Goal: Answer question/provide support: Share knowledge or assist other users

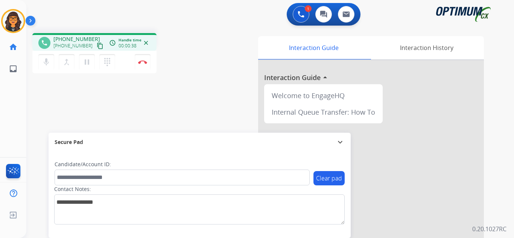
drag, startPoint x: 93, startPoint y: 46, endPoint x: 97, endPoint y: 35, distance: 11.2
click at [97, 46] on mat-icon "content_copy" at bounding box center [100, 45] width 7 height 7
click at [141, 62] on img at bounding box center [142, 62] width 9 height 4
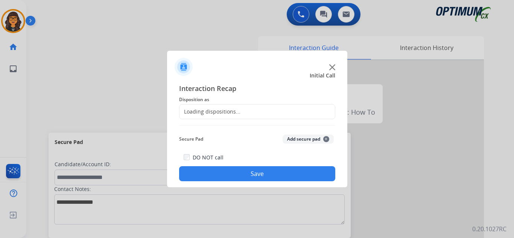
click at [221, 110] on div "Loading dispositions..." at bounding box center [209, 112] width 61 height 8
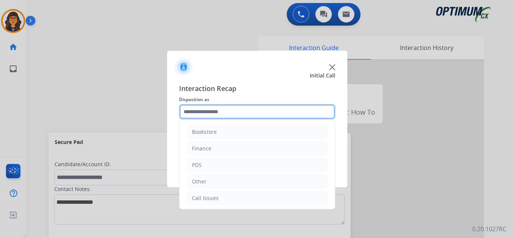
click at [221, 110] on input "text" at bounding box center [257, 111] width 156 height 15
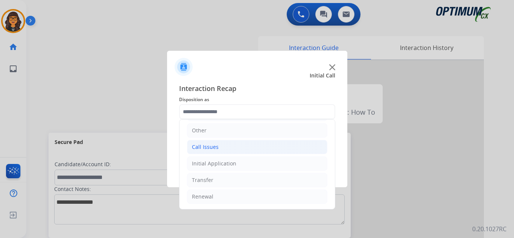
click at [209, 150] on div "Call Issues" at bounding box center [205, 147] width 27 height 8
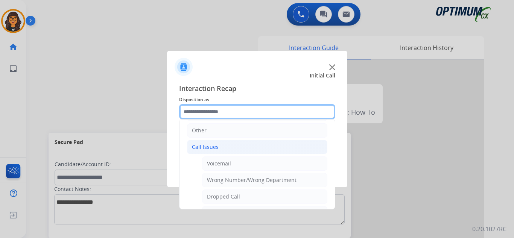
scroll to position [89, 0]
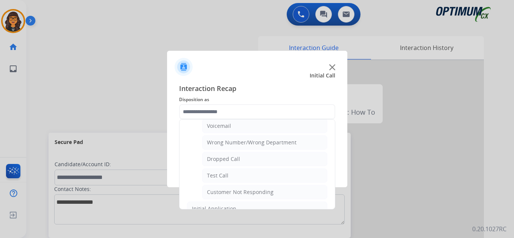
click at [264, 143] on div "Wrong Number/Wrong Department" at bounding box center [251, 143] width 89 height 8
type input "**********"
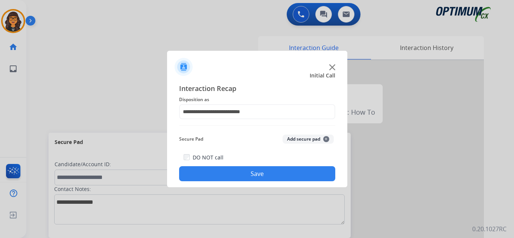
click at [258, 175] on button "Save" at bounding box center [257, 173] width 156 height 15
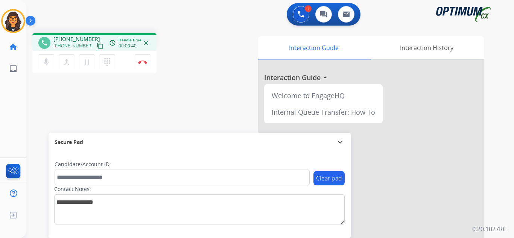
click at [97, 47] on mat-icon "content_copy" at bounding box center [100, 45] width 7 height 7
click at [140, 61] on img at bounding box center [142, 62] width 9 height 4
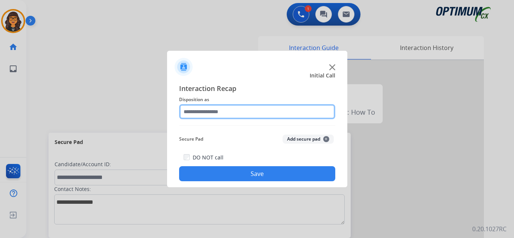
click at [194, 107] on input "text" at bounding box center [257, 111] width 156 height 15
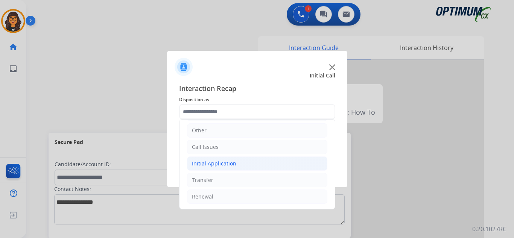
click at [218, 163] on div "Initial Application" at bounding box center [214, 164] width 44 height 8
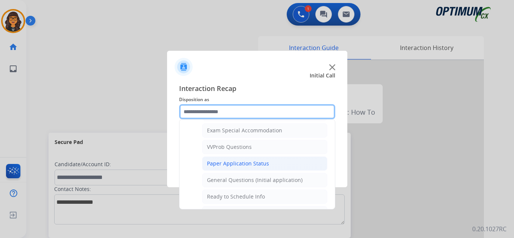
scroll to position [427, 0]
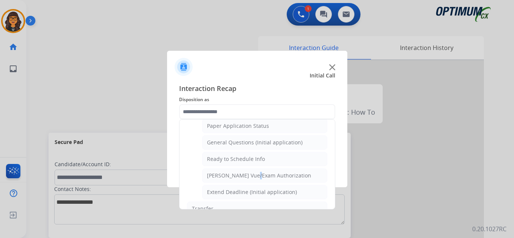
click at [254, 173] on div "[PERSON_NAME] Vue/Exam Authorization" at bounding box center [259, 176] width 104 height 8
type input "**********"
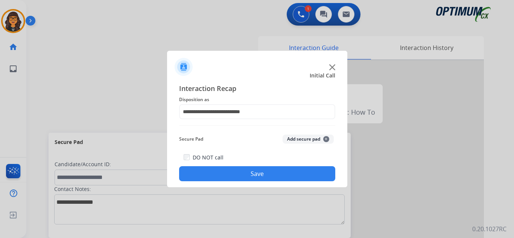
click at [254, 173] on button "Save" at bounding box center [257, 173] width 156 height 15
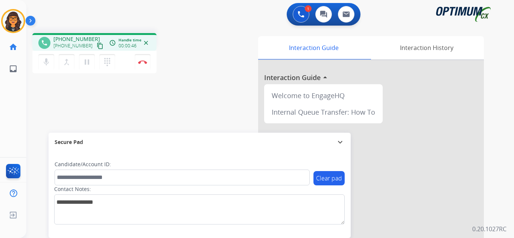
click at [97, 46] on mat-icon "content_copy" at bounding box center [100, 45] width 7 height 7
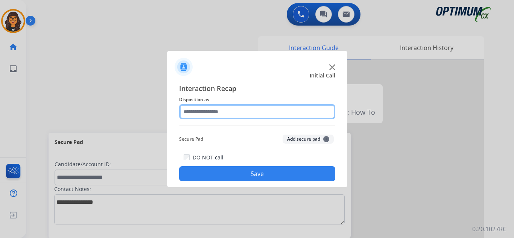
click at [200, 115] on input "text" at bounding box center [257, 111] width 156 height 15
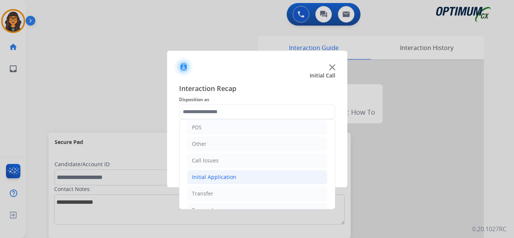
click at [218, 178] on div "Initial Application" at bounding box center [214, 177] width 44 height 8
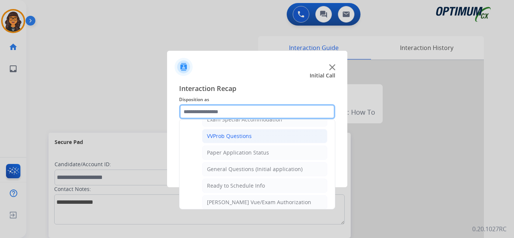
scroll to position [414, 0]
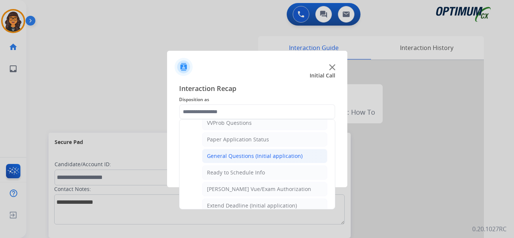
click at [255, 156] on div "General Questions (Initial application)" at bounding box center [254, 156] width 95 height 8
type input "**********"
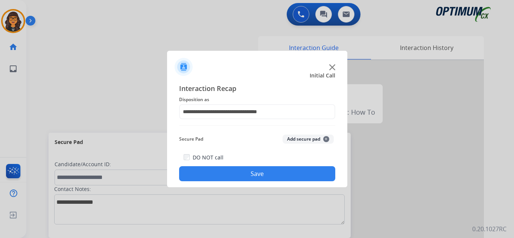
click at [254, 171] on button "Save" at bounding box center [257, 173] width 156 height 15
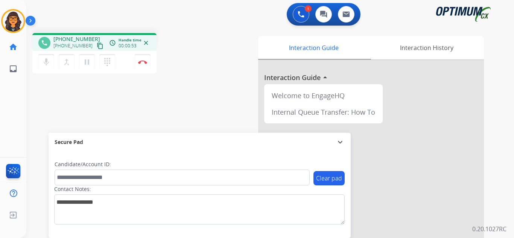
drag, startPoint x: 94, startPoint y: 48, endPoint x: 97, endPoint y: 45, distance: 4.0
click at [97, 48] on mat-icon "content_copy" at bounding box center [100, 45] width 7 height 7
click at [87, 61] on mat-icon "pause" at bounding box center [86, 62] width 9 height 9
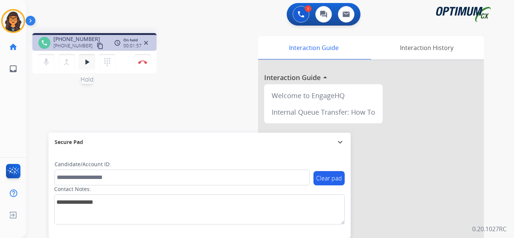
click at [88, 61] on mat-icon "play_arrow" at bounding box center [86, 62] width 9 height 9
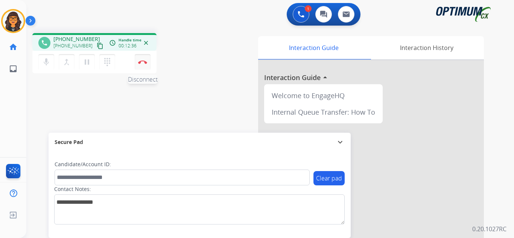
click at [141, 62] on img at bounding box center [142, 62] width 9 height 4
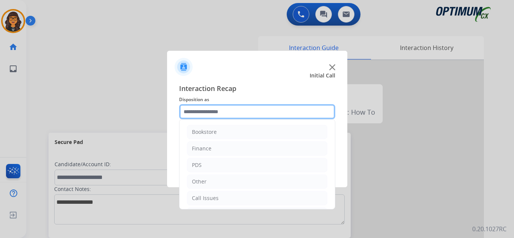
click at [199, 107] on input "text" at bounding box center [257, 111] width 156 height 15
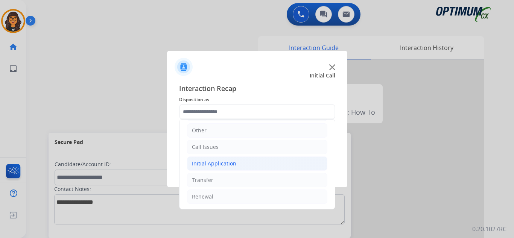
click at [217, 165] on div "Initial Application" at bounding box center [214, 164] width 44 height 8
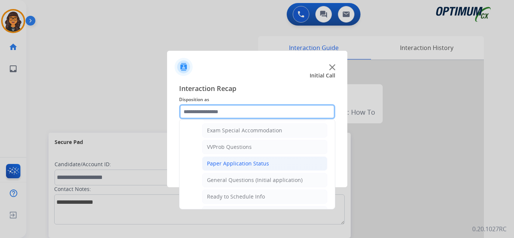
scroll to position [427, 0]
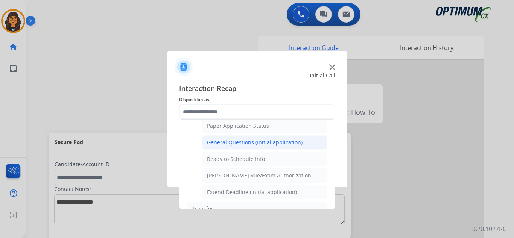
drag, startPoint x: 262, startPoint y: 141, endPoint x: 260, endPoint y: 159, distance: 18.5
click at [262, 141] on div "General Questions (Initial application)" at bounding box center [254, 143] width 95 height 8
type input "**********"
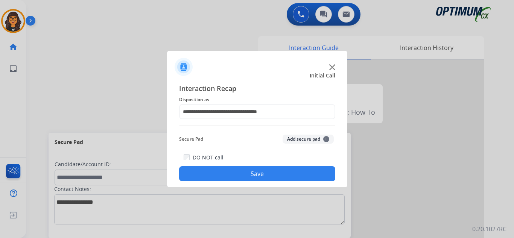
click at [264, 174] on button "Save" at bounding box center [257, 173] width 156 height 15
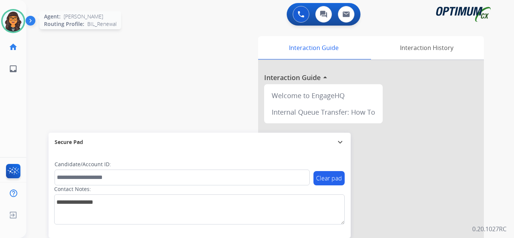
click at [11, 21] on img at bounding box center [13, 21] width 21 height 21
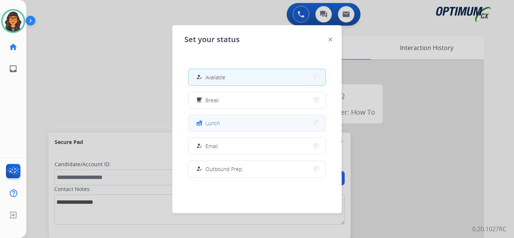
click at [214, 118] on button "fastfood Lunch" at bounding box center [256, 123] width 137 height 16
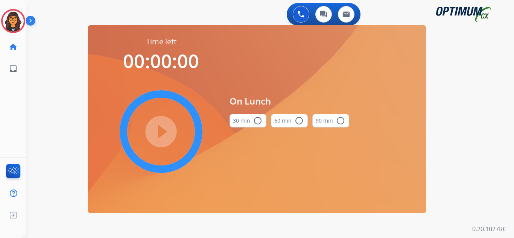
click at [248, 122] on button "30 min radio_button_unchecked" at bounding box center [247, 121] width 37 height 14
click at [160, 130] on mat-icon "play_circle_filled" at bounding box center [160, 131] width 9 height 9
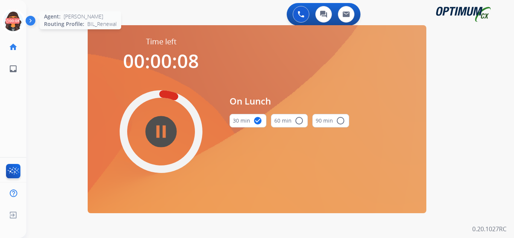
drag, startPoint x: 15, startPoint y: 21, endPoint x: 21, endPoint y: 24, distance: 7.3
click at [15, 21] on icon at bounding box center [13, 21] width 24 height 24
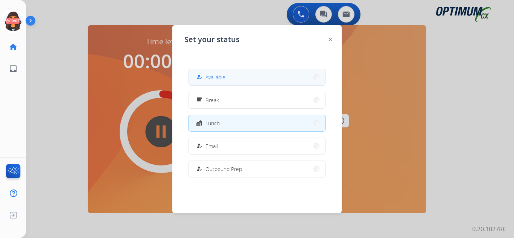
click at [216, 77] on span "Available" at bounding box center [215, 77] width 20 height 8
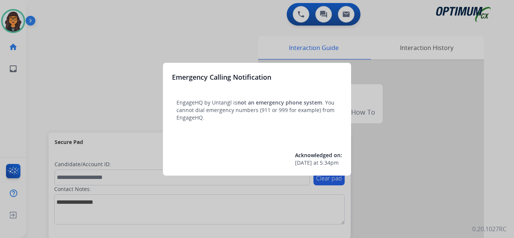
click at [48, 6] on div at bounding box center [257, 119] width 514 height 238
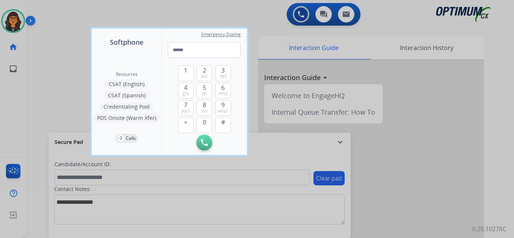
click at [48, 6] on div at bounding box center [257, 119] width 514 height 238
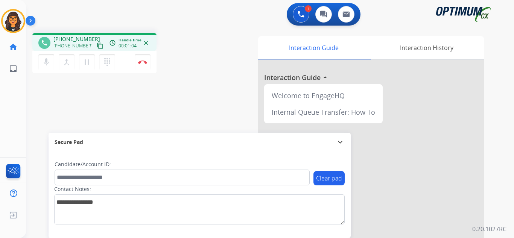
click at [97, 45] on mat-icon "content_copy" at bounding box center [100, 45] width 7 height 7
click at [144, 63] on img at bounding box center [142, 62] width 9 height 4
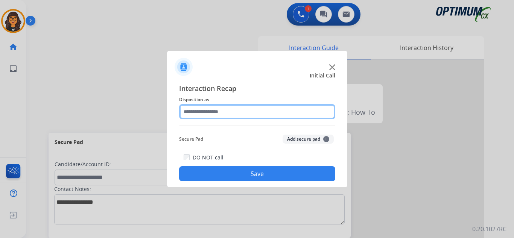
click at [220, 106] on input "text" at bounding box center [257, 111] width 156 height 15
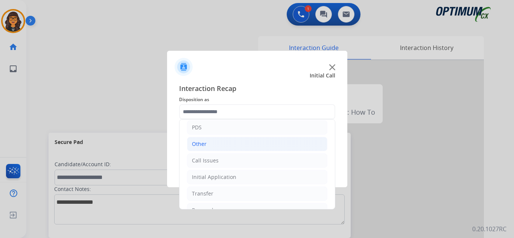
click at [202, 143] on div "Other" at bounding box center [199, 144] width 15 height 8
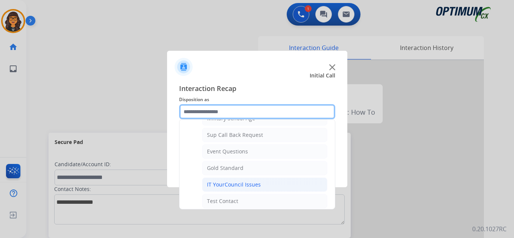
scroll to position [113, 0]
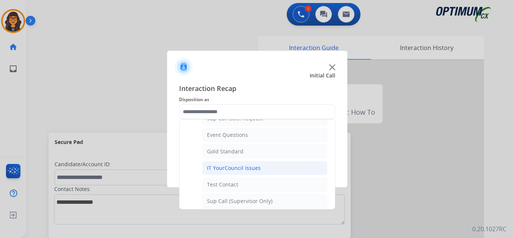
click at [236, 170] on div "IT YourCouncil Issues" at bounding box center [234, 168] width 54 height 8
type input "**********"
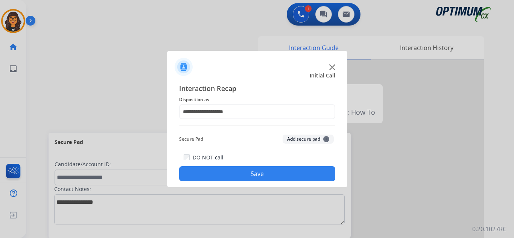
click at [244, 174] on button "Save" at bounding box center [257, 173] width 156 height 15
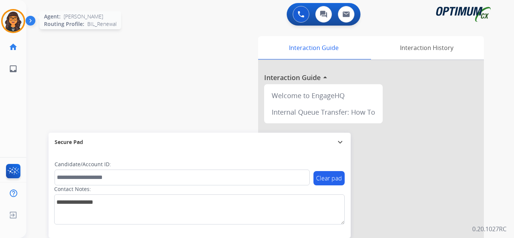
click at [10, 22] on img at bounding box center [13, 21] width 21 height 21
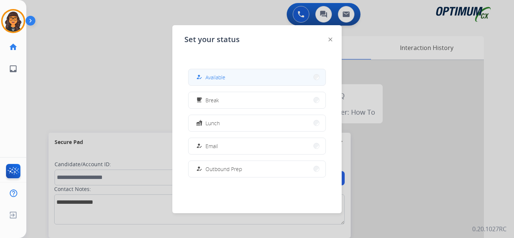
click at [215, 77] on span "Available" at bounding box center [215, 77] width 20 height 8
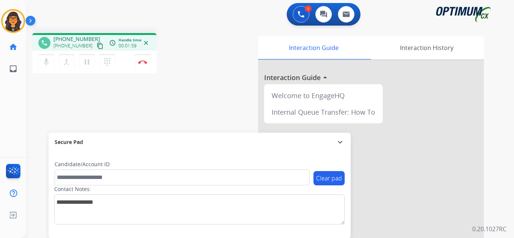
click at [97, 45] on mat-icon "content_copy" at bounding box center [100, 45] width 7 height 7
click at [142, 62] on img at bounding box center [142, 62] width 9 height 4
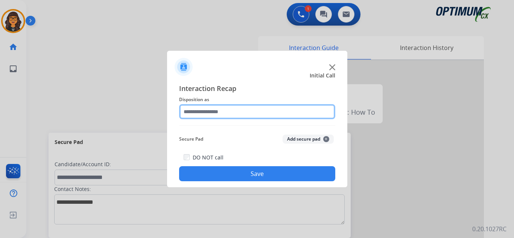
click at [203, 118] on input "text" at bounding box center [257, 111] width 156 height 15
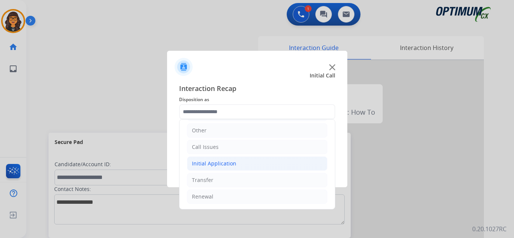
click at [226, 161] on div "Initial Application" at bounding box center [214, 164] width 44 height 8
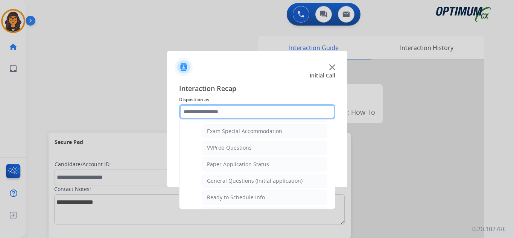
scroll to position [427, 0]
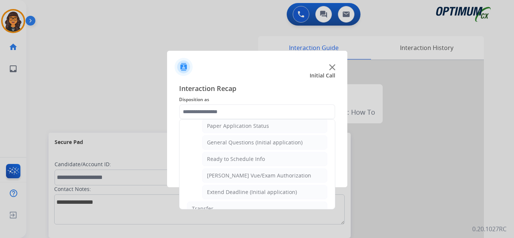
click at [243, 172] on div "[PERSON_NAME] Vue/Exam Authorization" at bounding box center [259, 176] width 104 height 8
type input "**********"
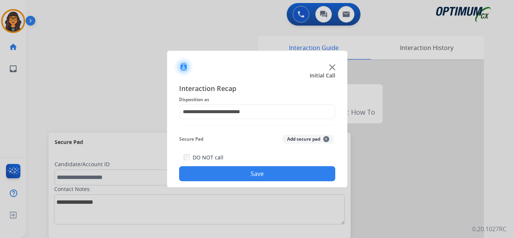
click at [243, 172] on button "Save" at bounding box center [257, 173] width 156 height 15
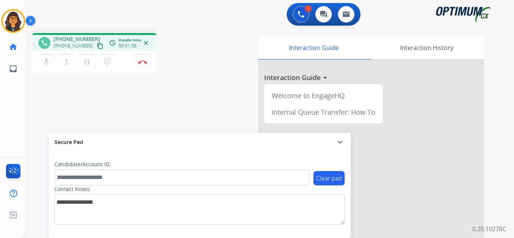
click at [97, 46] on mat-icon "content_copy" at bounding box center [100, 45] width 7 height 7
click at [141, 62] on img at bounding box center [142, 62] width 9 height 4
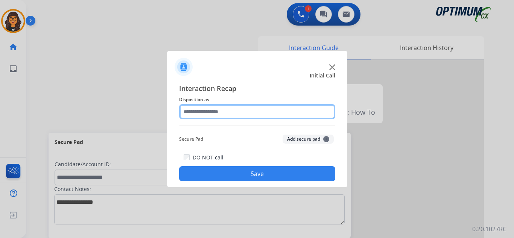
drag, startPoint x: 192, startPoint y: 109, endPoint x: 204, endPoint y: 114, distance: 12.9
click at [193, 109] on input "text" at bounding box center [257, 111] width 156 height 15
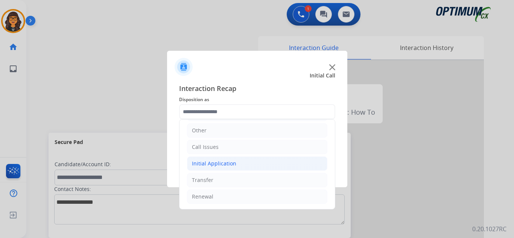
click at [227, 162] on div "Initial Application" at bounding box center [214, 164] width 44 height 8
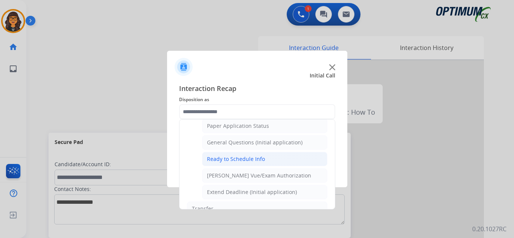
click at [264, 159] on li "Ready to Schedule Info" at bounding box center [264, 159] width 125 height 14
type input "**********"
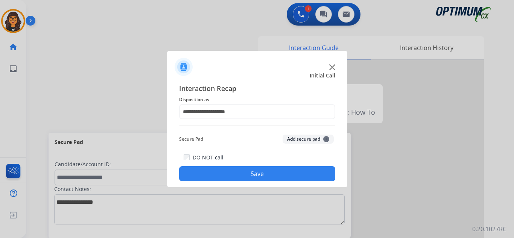
click at [266, 169] on button "Save" at bounding box center [257, 173] width 156 height 15
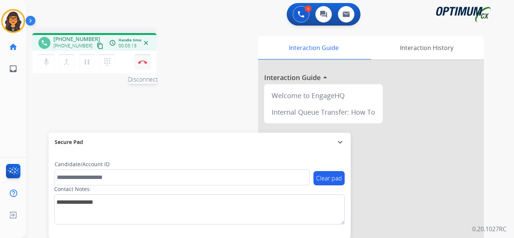
click at [146, 61] on img at bounding box center [142, 62] width 9 height 4
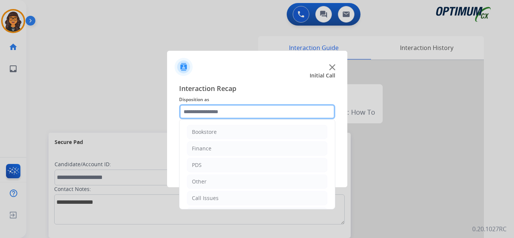
click at [189, 106] on input "text" at bounding box center [257, 111] width 156 height 15
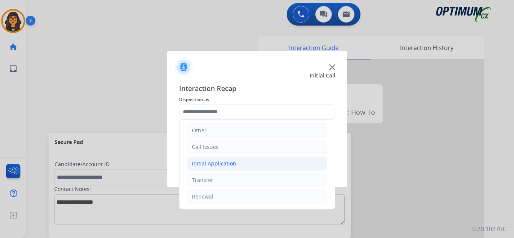
click at [214, 164] on div "Initial Application" at bounding box center [214, 164] width 44 height 8
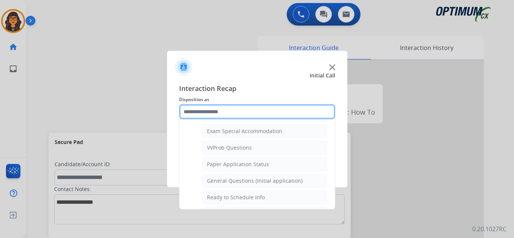
scroll to position [390, 0]
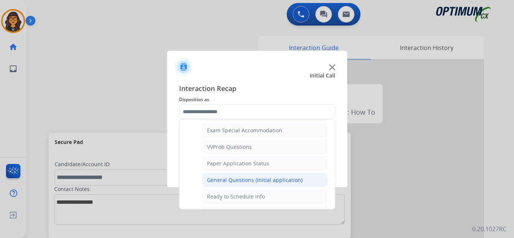
click at [262, 177] on div "General Questions (Initial application)" at bounding box center [254, 180] width 95 height 8
type input "**********"
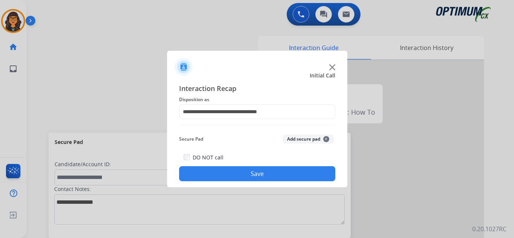
click at [260, 177] on button "Save" at bounding box center [257, 173] width 156 height 15
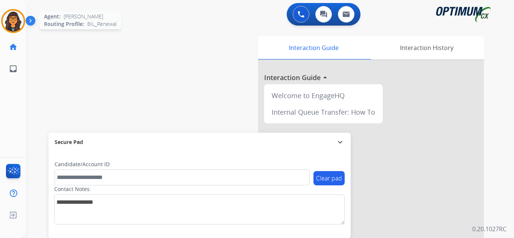
click at [5, 21] on img at bounding box center [13, 21] width 21 height 21
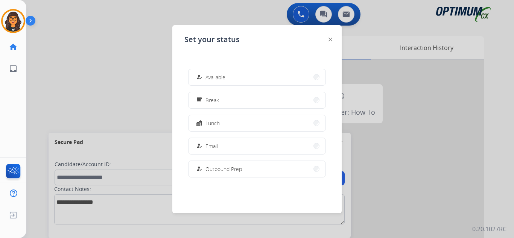
click at [210, 79] on span "Available" at bounding box center [215, 77] width 20 height 8
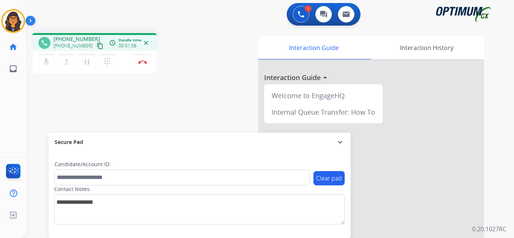
click at [97, 44] on mat-icon "content_copy" at bounding box center [100, 45] width 7 height 7
click at [145, 62] on img at bounding box center [142, 62] width 9 height 4
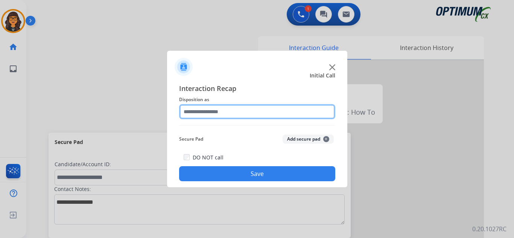
click at [203, 115] on input "text" at bounding box center [257, 111] width 156 height 15
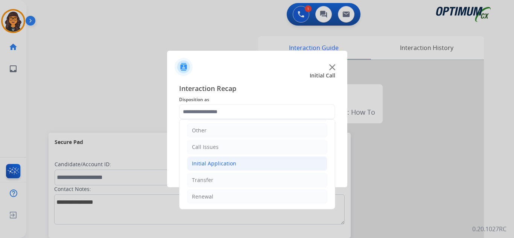
click at [217, 164] on div "Initial Application" at bounding box center [214, 164] width 44 height 8
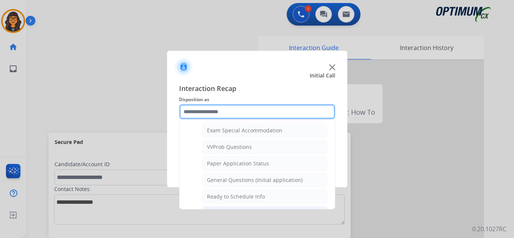
scroll to position [427, 0]
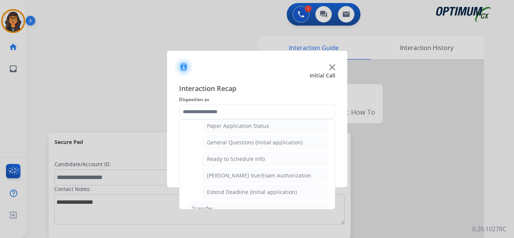
drag, startPoint x: 246, startPoint y: 143, endPoint x: 244, endPoint y: 148, distance: 4.8
click at [246, 143] on div "General Questions (Initial application)" at bounding box center [254, 143] width 95 height 8
type input "**********"
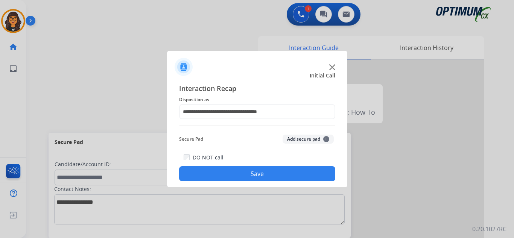
click at [243, 172] on button "Save" at bounding box center [257, 173] width 156 height 15
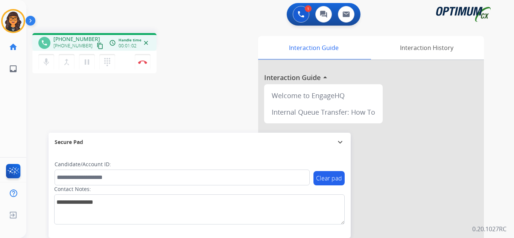
click at [97, 44] on mat-icon "content_copy" at bounding box center [100, 45] width 7 height 7
click at [140, 59] on button "Disconnect" at bounding box center [143, 62] width 16 height 16
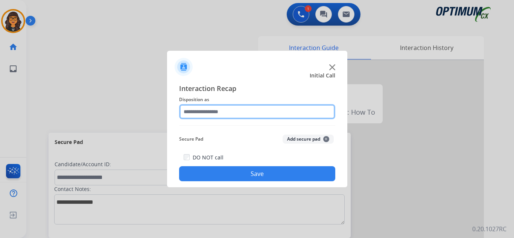
click at [194, 112] on input "text" at bounding box center [257, 111] width 156 height 15
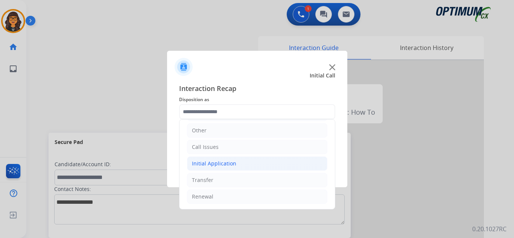
click at [229, 161] on div "Initial Application" at bounding box center [214, 164] width 44 height 8
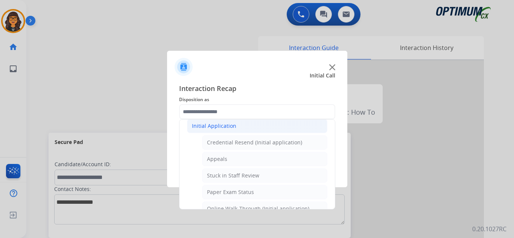
click at [222, 127] on div "Initial Application" at bounding box center [214, 126] width 44 height 8
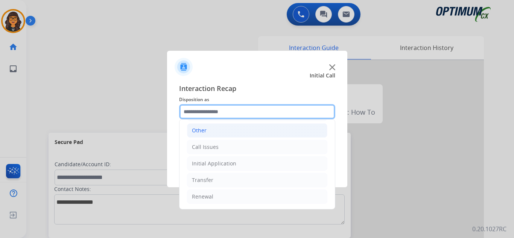
scroll to position [51, 0]
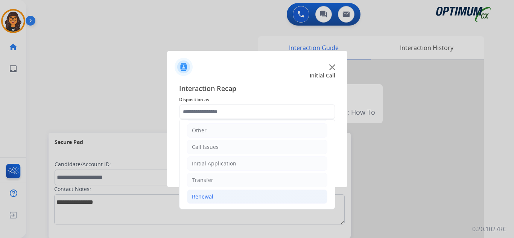
click at [209, 195] on div "Renewal" at bounding box center [202, 197] width 21 height 8
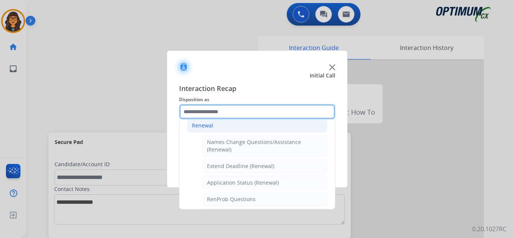
scroll to position [164, 0]
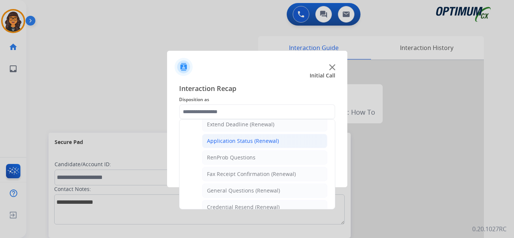
click at [253, 143] on div "Application Status (Renewal)" at bounding box center [243, 141] width 72 height 8
type input "**********"
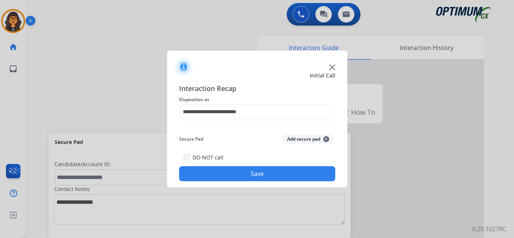
click at [257, 174] on button "Save" at bounding box center [257, 173] width 156 height 15
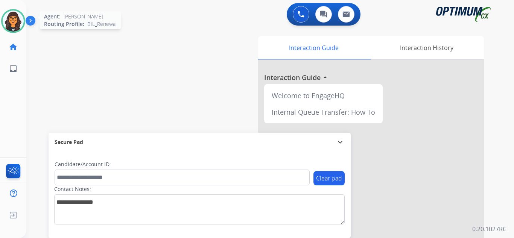
drag, startPoint x: 0, startPoint y: 14, endPoint x: 12, endPoint y: 16, distance: 11.9
click at [1, 14] on div "Giovanelli Available Edit Avatar Agent: Giovanelli Routing Profile: BIL_Renewal" at bounding box center [13, 21] width 26 height 24
click at [4, 18] on img at bounding box center [13, 21] width 21 height 21
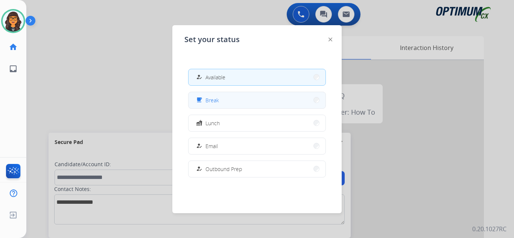
click at [209, 103] on span "Break" at bounding box center [212, 100] width 14 height 8
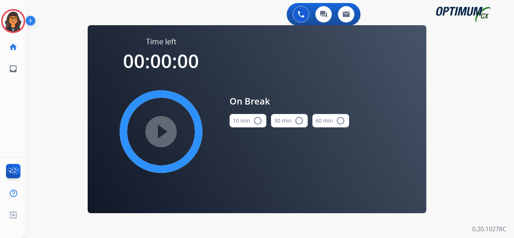
click at [245, 120] on button "10 min radio_button_unchecked" at bounding box center [247, 121] width 37 height 14
click at [165, 131] on mat-icon "play_circle_filled" at bounding box center [160, 131] width 9 height 9
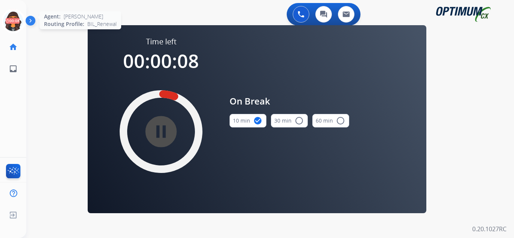
click at [15, 18] on icon at bounding box center [13, 21] width 24 height 24
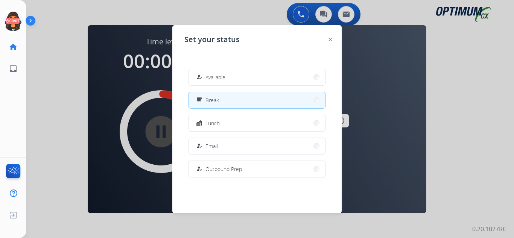
click at [213, 75] on span "Available" at bounding box center [215, 77] width 20 height 8
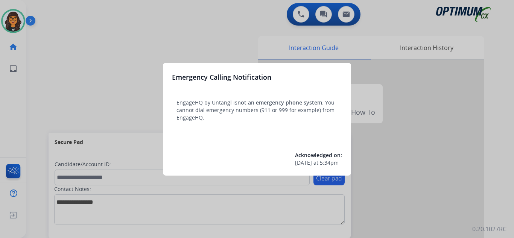
click at [49, 7] on div at bounding box center [257, 119] width 514 height 238
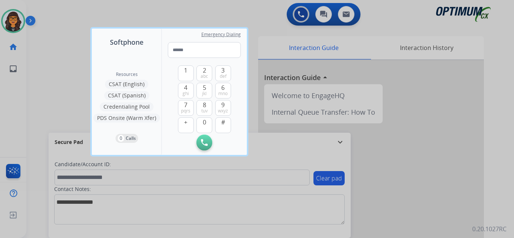
click at [48, 10] on div at bounding box center [257, 119] width 514 height 238
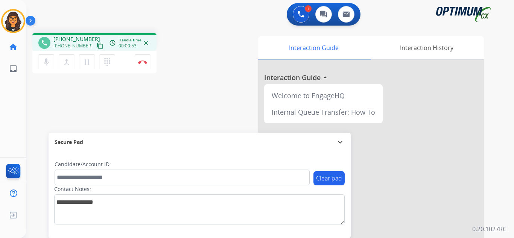
click at [97, 46] on mat-icon "content_copy" at bounding box center [100, 45] width 7 height 7
click at [86, 61] on mat-icon "pause" at bounding box center [86, 62] width 9 height 9
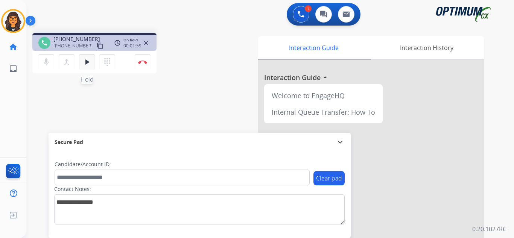
click at [86, 61] on mat-icon "play_arrow" at bounding box center [86, 62] width 9 height 9
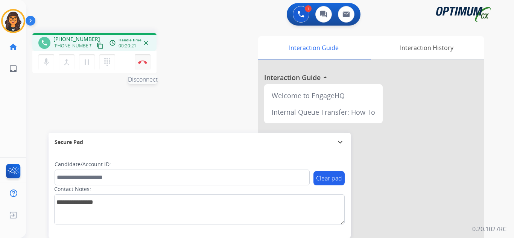
click at [144, 59] on button "Disconnect" at bounding box center [143, 62] width 16 height 16
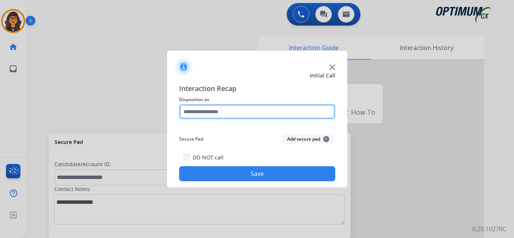
click at [216, 112] on input "text" at bounding box center [257, 111] width 156 height 15
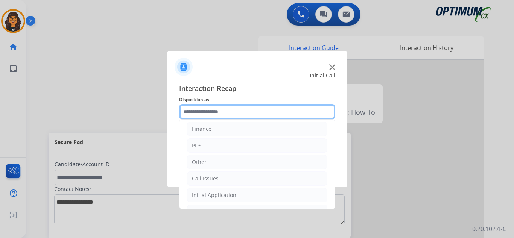
scroll to position [51, 0]
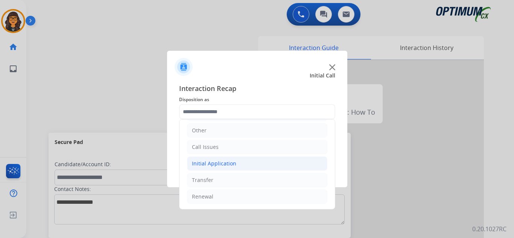
click at [211, 165] on div "Initial Application" at bounding box center [214, 164] width 44 height 8
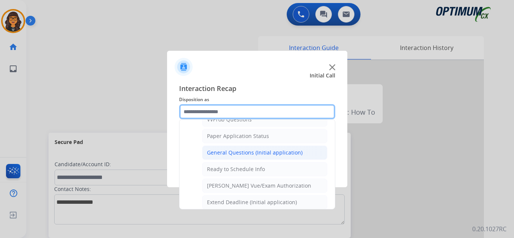
scroll to position [427, 0]
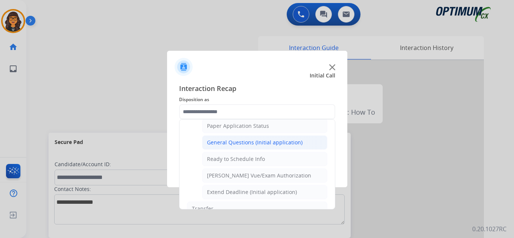
click at [246, 145] on div "General Questions (Initial application)" at bounding box center [254, 143] width 95 height 8
type input "**********"
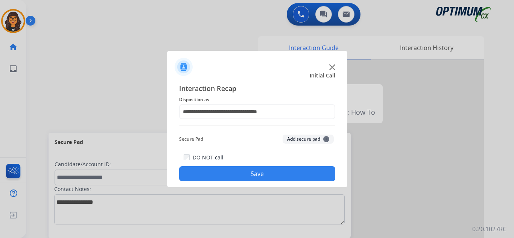
click at [245, 164] on div "DO NOT call Save" at bounding box center [257, 167] width 156 height 29
click at [243, 171] on button "Save" at bounding box center [257, 173] width 156 height 15
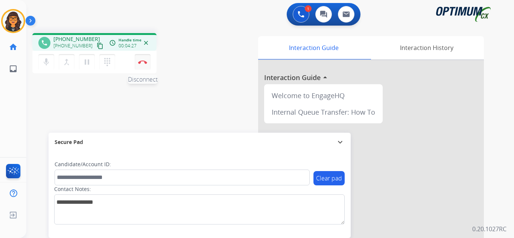
click at [142, 58] on button "Disconnect" at bounding box center [143, 62] width 16 height 16
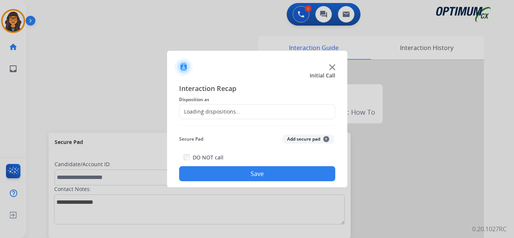
click at [219, 114] on div "Loading dispositions..." at bounding box center [209, 112] width 61 height 8
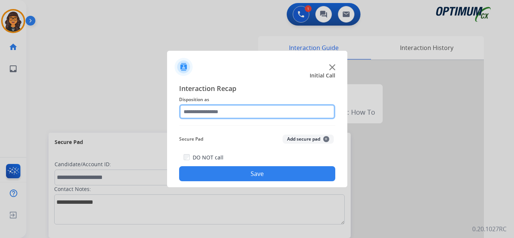
click at [220, 111] on input "text" at bounding box center [257, 111] width 156 height 15
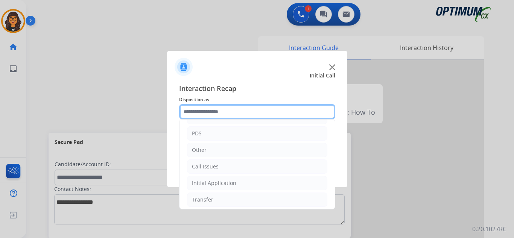
scroll to position [14, 0]
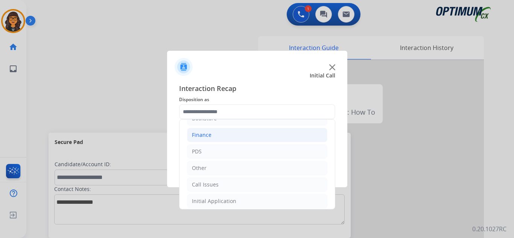
drag, startPoint x: 202, startPoint y: 137, endPoint x: 218, endPoint y: 140, distance: 16.1
click at [202, 136] on div "Finance" at bounding box center [202, 135] width 20 height 8
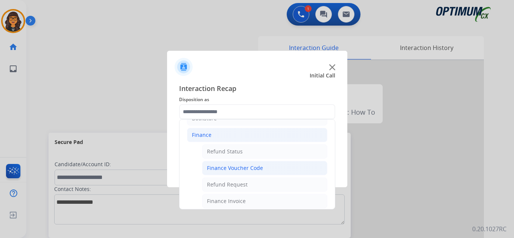
click at [239, 167] on div "Finance Voucher Code" at bounding box center [235, 168] width 56 height 8
type input "**********"
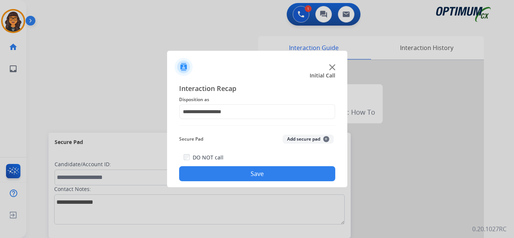
drag, startPoint x: 242, startPoint y: 174, endPoint x: 237, endPoint y: 167, distance: 9.0
click at [243, 174] on button "Save" at bounding box center [257, 173] width 156 height 15
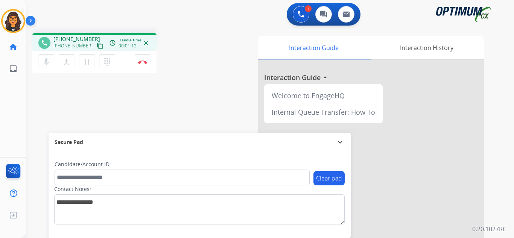
drag, startPoint x: 90, startPoint y: 47, endPoint x: 91, endPoint y: 0, distance: 46.6
click at [97, 47] on mat-icon "content_copy" at bounding box center [100, 45] width 7 height 7
click at [142, 63] on img at bounding box center [142, 62] width 9 height 4
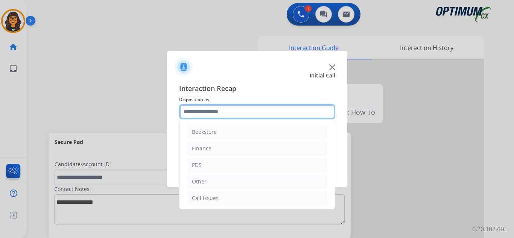
click at [207, 111] on input "text" at bounding box center [257, 111] width 156 height 15
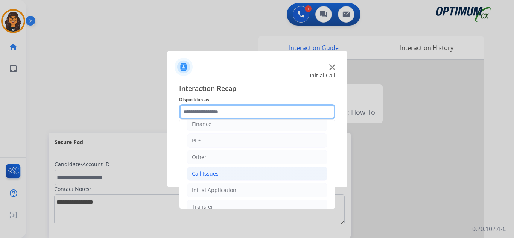
scroll to position [38, 0]
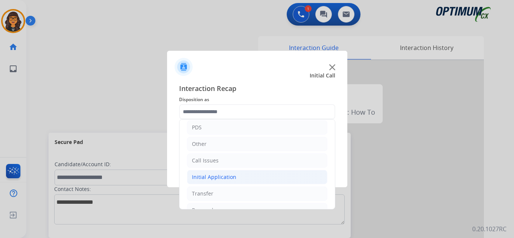
click at [211, 179] on div "Initial Application" at bounding box center [214, 177] width 44 height 8
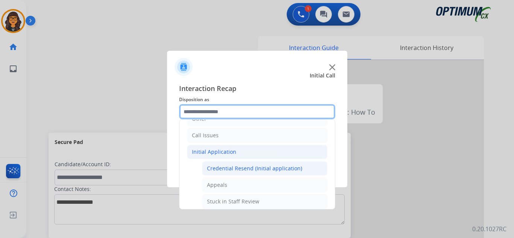
scroll to position [75, 0]
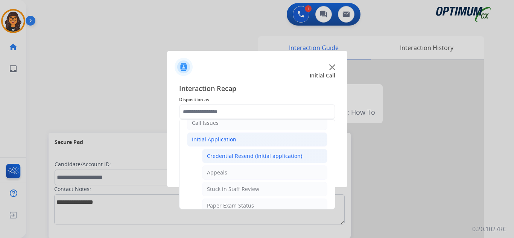
click at [251, 156] on div "Credential Resend (Initial application)" at bounding box center [254, 156] width 95 height 8
type input "**********"
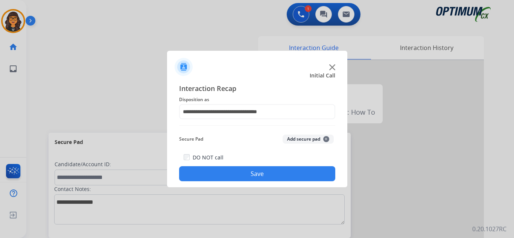
click at [246, 170] on button "Save" at bounding box center [257, 173] width 156 height 15
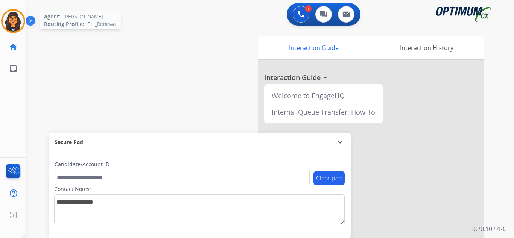
click at [15, 17] on img at bounding box center [13, 21] width 21 height 21
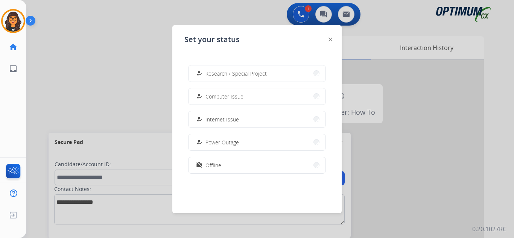
scroll to position [188, 0]
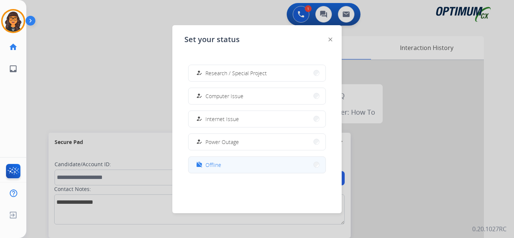
click at [213, 162] on span "Offline" at bounding box center [213, 165] width 16 height 8
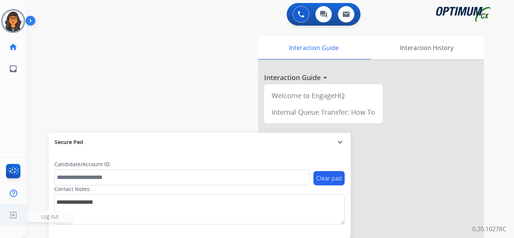
click at [12, 215] on img at bounding box center [13, 215] width 14 height 14
